Goal: Feedback & Contribution: Contribute content

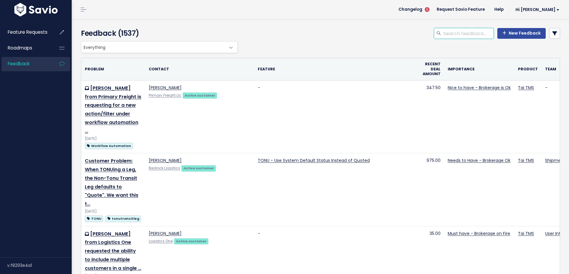
click at [466, 33] on input "search" at bounding box center [467, 33] width 51 height 11
paste input "test workflow"
type input "test workflow"
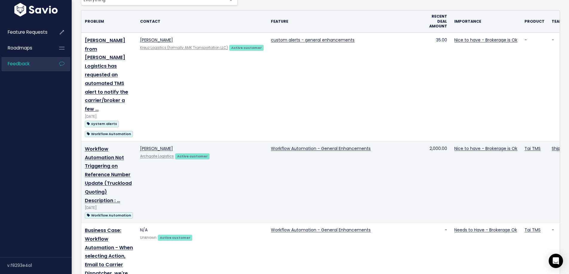
scroll to position [18, 0]
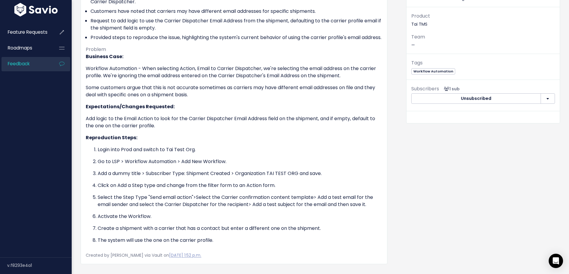
scroll to position [119, 0]
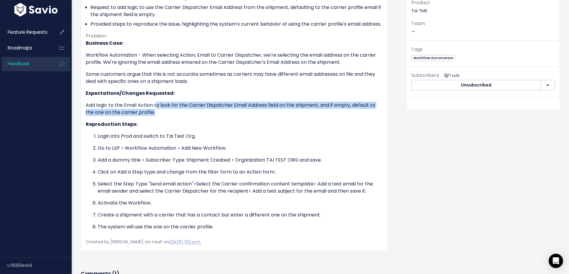
drag, startPoint x: 158, startPoint y: 114, endPoint x: 185, endPoint y: 122, distance: 28.3
click at [185, 116] on p "Add logic to the Email Action to look for the Carrier Dispatcher Email Address …" at bounding box center [234, 109] width 296 height 14
drag, startPoint x: 158, startPoint y: 112, endPoint x: 182, endPoint y: 123, distance: 27.1
click at [182, 123] on div "Business Case: Workflow Automation - When selecting Action, Email to Carrier Di…" at bounding box center [234, 135] width 296 height 191
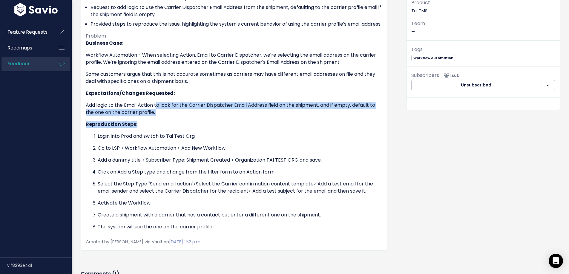
click at [182, 123] on div "Business Case: Workflow Automation - When selecting Action, Email to Carrier Di…" at bounding box center [234, 135] width 296 height 191
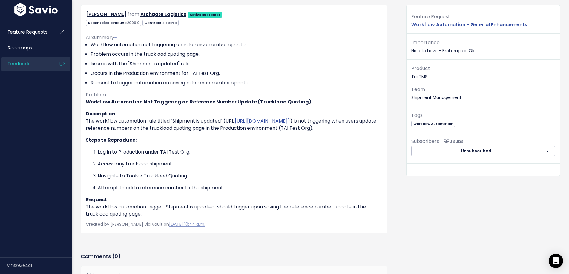
scroll to position [60, 0]
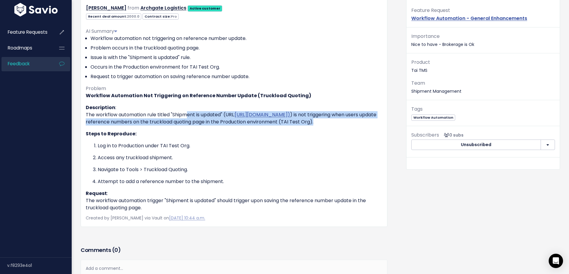
drag, startPoint x: 182, startPoint y: 118, endPoint x: 202, endPoint y: 129, distance: 22.8
click at [202, 126] on p "Description : The workflow automation rule titled "Shipment is updated" (URL: […" at bounding box center [234, 114] width 296 height 21
click at [202, 126] on p "Description : The workflow automation rule titled "Shipment is updated" (URL: h…" at bounding box center [234, 114] width 296 height 21
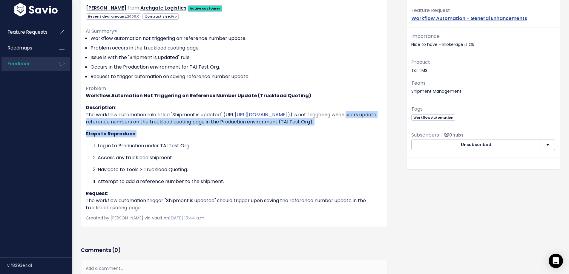
drag, startPoint x: 202, startPoint y: 121, endPoint x: 213, endPoint y: 136, distance: 18.7
click at [213, 136] on div "Workflow Automation Not Triggering on Reference Number Update (Truckload Quotin…" at bounding box center [234, 151] width 296 height 119
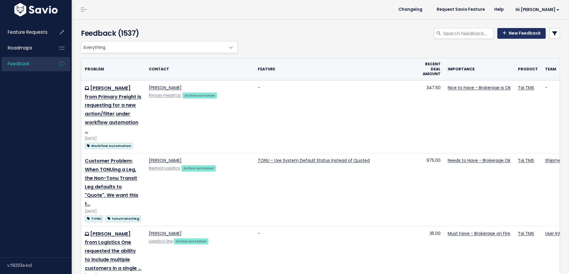
click at [529, 35] on link "New Feedback" at bounding box center [521, 33] width 48 height 11
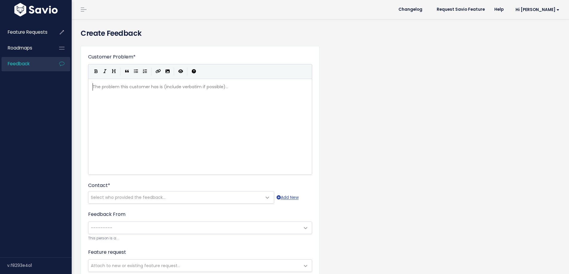
scroll to position [1, 0]
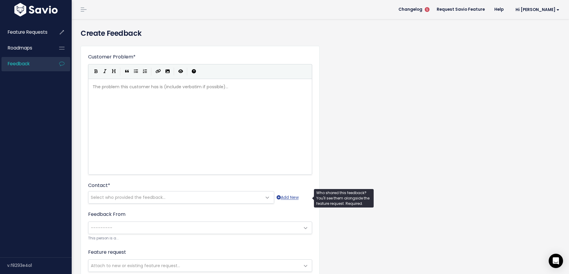
click at [111, 192] on span "Select who provided the feedback..." at bounding box center [174, 198] width 173 height 12
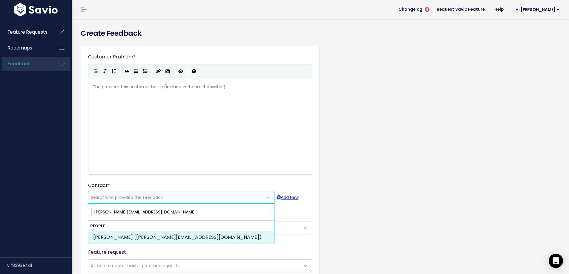
type input "dylan@coloradoww.com"
select select "84320371"
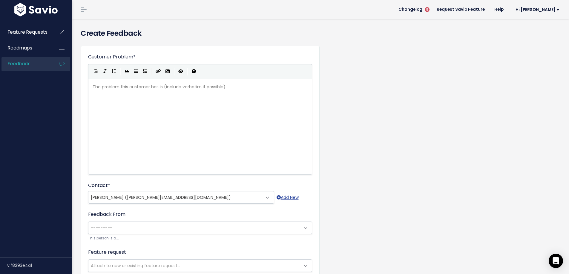
click at [129, 108] on div "The problem this customer has is (include verbatim if possible)... xxxxxxxxxx ​" at bounding box center [207, 134] width 232 height 104
type textarea "Dylan C"
type textarea "Vargas from"
paste textarea
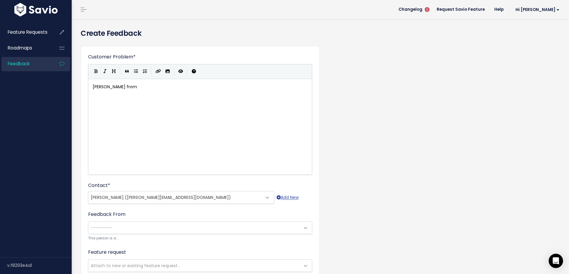
paste textarea
click at [92, 93] on pre "Colorado Worldwide Logistics" at bounding box center [202, 94] width 222 height 7
click at [209, 88] on pre "Dylan Vargas from Colorado Worldwide Logistics" at bounding box center [202, 86] width 222 height 7
type textarea "is requesting o"
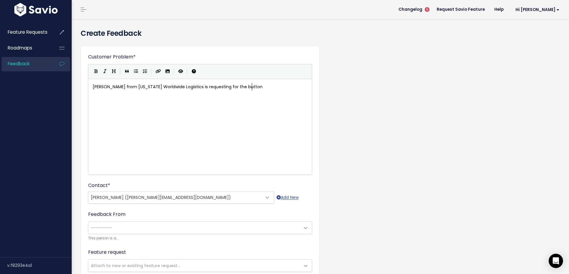
type textarea "for the button"
type textarea "Test workflow button to become available for t"
type textarea "users to test workflows. THi"
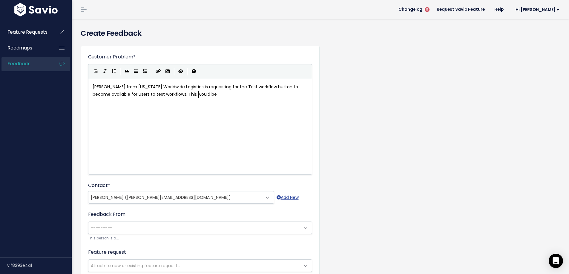
type textarea "his would be b"
type textarea "very useful to v"
type textarea "prevent"
type textarea "avout"
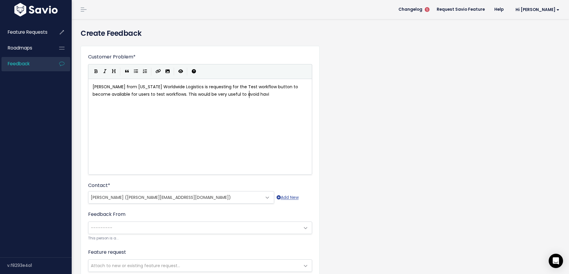
type textarea "id havin"
type textarea "ti"
type textarea "o"
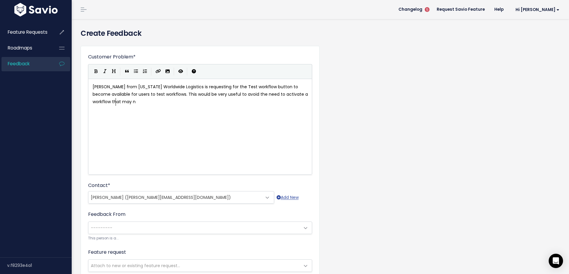
type textarea "the need to activate a workflow that may no"
type textarea "ot be behaving as intended and to avoiut"
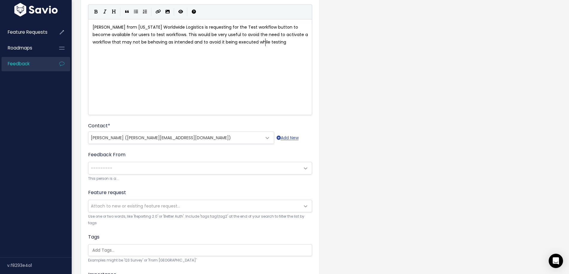
type textarea "d it being executed while testing"
click at [147, 171] on span "---------" at bounding box center [193, 168] width 211 height 12
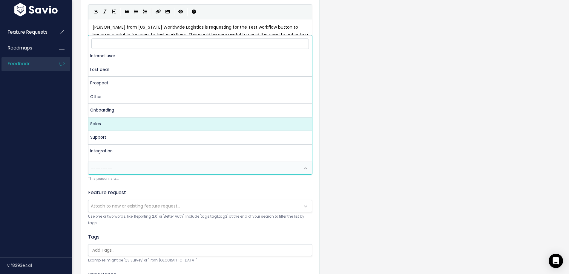
scroll to position [0, 0]
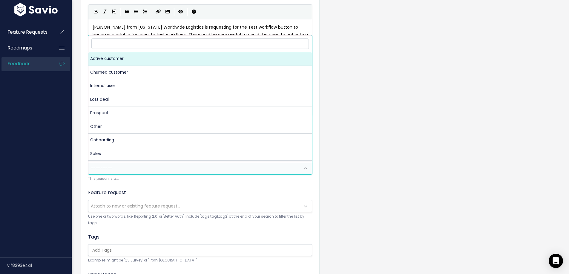
select select "ACTIVE"
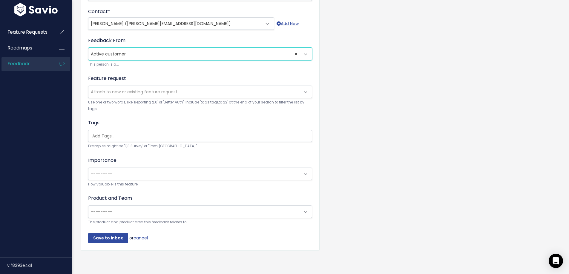
scroll to position [178, 0]
click at [101, 93] on span "Attach to new or existing feature request..." at bounding box center [193, 92] width 211 height 12
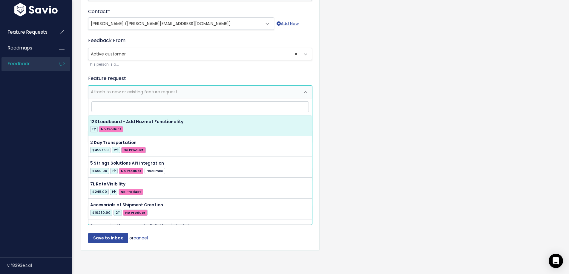
click at [89, 76] on label "Feature request" at bounding box center [107, 78] width 38 height 7
click at [88, 85] on select "---------" at bounding box center [88, 85] width 0 height 0
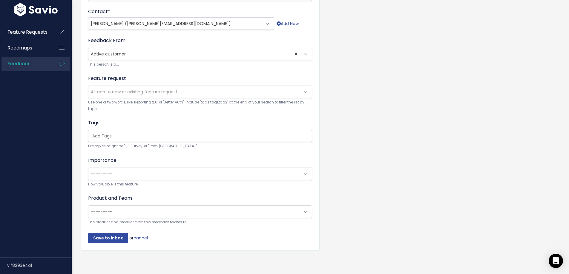
click at [104, 135] on ul at bounding box center [199, 135] width 223 height 11
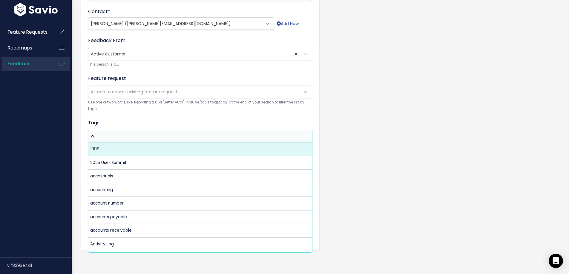
scroll to position [0, 0]
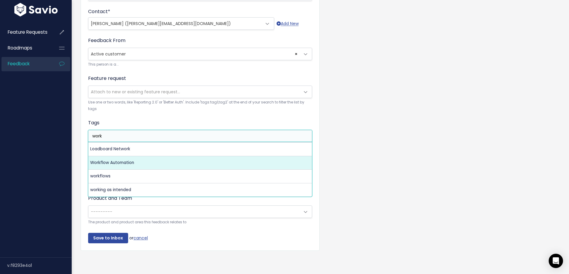
type input "work"
select select "8450"
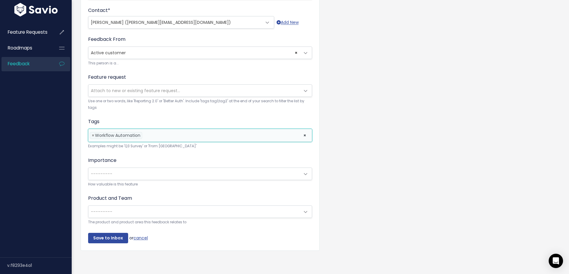
click at [97, 172] on span "---------" at bounding box center [101, 174] width 21 height 6
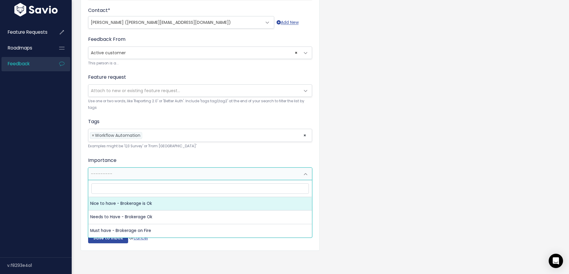
select select "NICE_TO_HAVE"
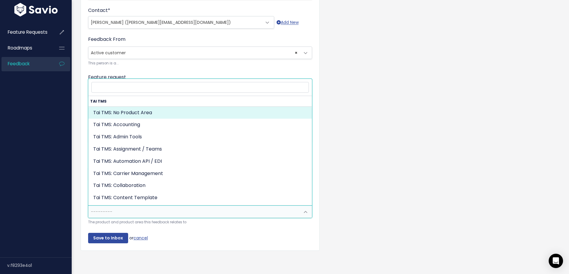
click at [106, 210] on span "---------" at bounding box center [101, 212] width 21 height 6
select select "MAIN:"
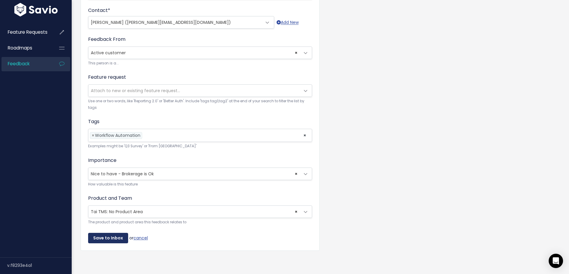
click at [113, 233] on input "Save to Inbox" at bounding box center [108, 238] width 40 height 11
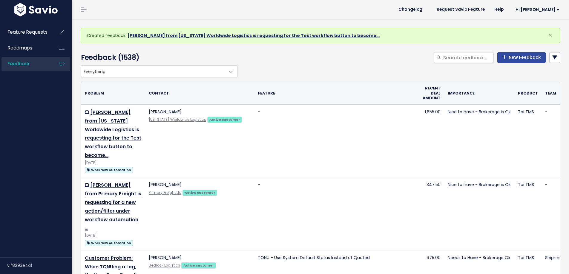
click at [143, 35] on link "[PERSON_NAME] from [US_STATE] Worldwide Logistics is requesting for the Test wo…" at bounding box center [253, 36] width 252 height 6
